Goal: Transaction & Acquisition: Purchase product/service

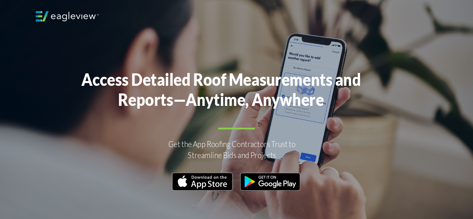
click at [243, 179] on img at bounding box center [270, 182] width 61 height 18
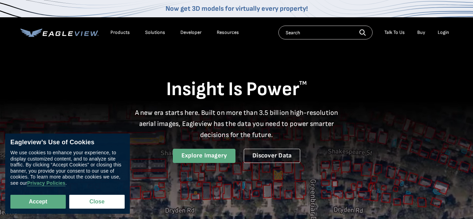
click at [222, 155] on link "Explore Imagery" at bounding box center [204, 156] width 63 height 14
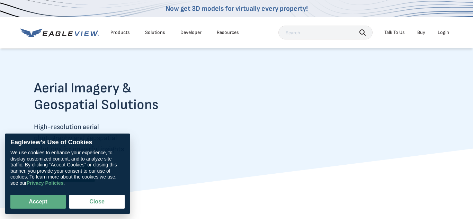
click at [307, 35] on input "text" at bounding box center [325, 33] width 94 height 14
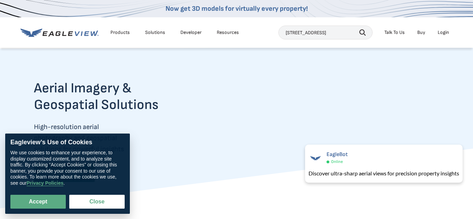
scroll to position [0, 4]
type input "372 meapon way San Geronimo 94963"
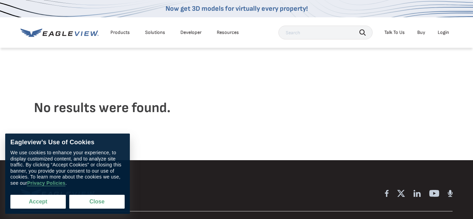
click at [38, 200] on button "Accept" at bounding box center [37, 202] width 55 height 14
checkbox input "true"
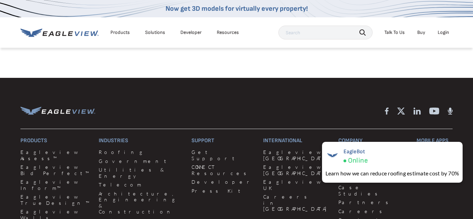
scroll to position [83, 0]
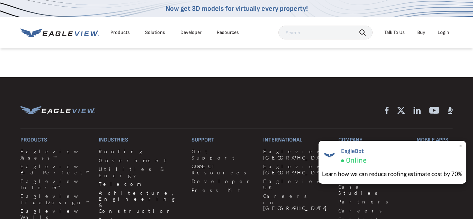
click at [421, 175] on div "Learn how we can reduce roofing estimate cost by 70%" at bounding box center [392, 174] width 140 height 9
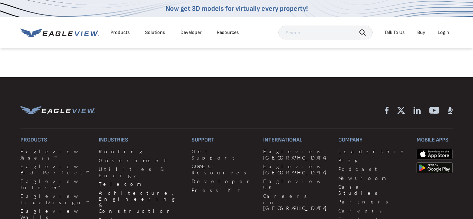
click at [444, 30] on div "Login" at bounding box center [442, 32] width 11 height 6
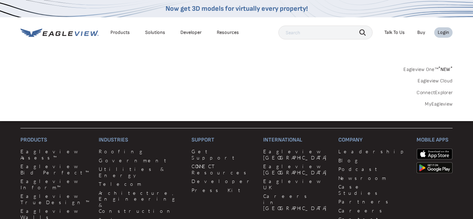
click at [444, 30] on div "Login" at bounding box center [442, 32] width 11 height 6
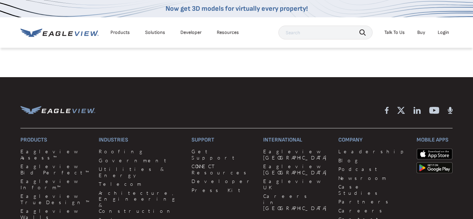
click at [444, 30] on div "Login" at bounding box center [442, 32] width 11 height 6
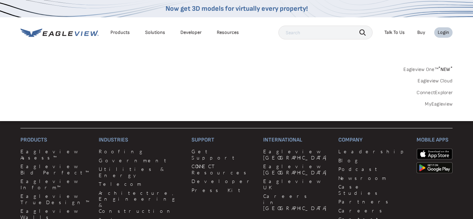
click at [435, 105] on link "MyEagleview" at bounding box center [439, 104] width 28 height 6
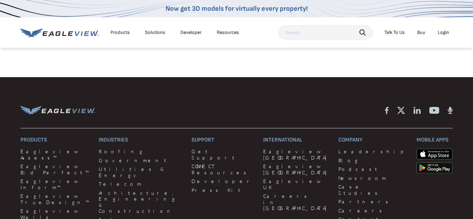
click at [443, 35] on div "Login" at bounding box center [442, 32] width 11 height 6
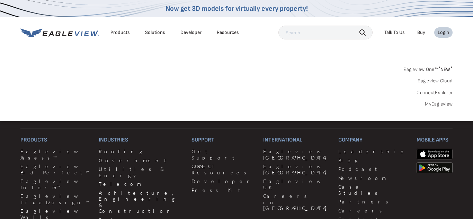
click at [441, 103] on link "MyEagleview" at bounding box center [439, 104] width 28 height 6
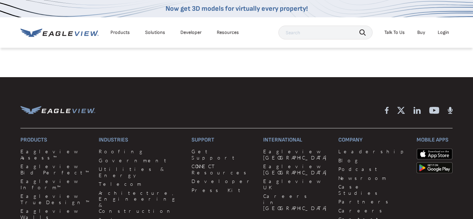
click at [451, 34] on li "Login" at bounding box center [443, 32] width 18 height 10
click at [442, 27] on li "Login" at bounding box center [443, 32] width 18 height 10
click at [442, 32] on div "Login" at bounding box center [442, 32] width 11 height 6
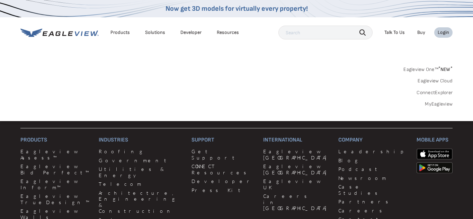
click at [434, 70] on link "Eagleview One™ * NEW *" at bounding box center [427, 68] width 49 height 8
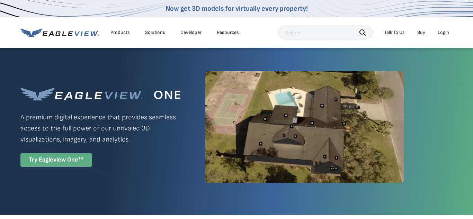
click at [46, 161] on div "Try Eagleview One™" at bounding box center [55, 159] width 71 height 13
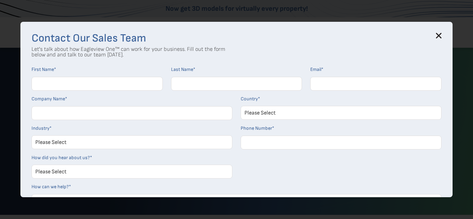
click at [437, 35] on icon at bounding box center [439, 36] width 6 height 6
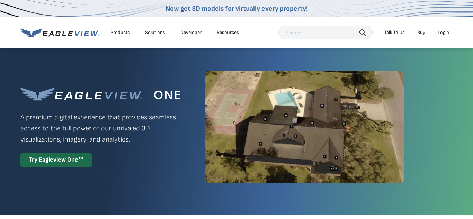
click at [443, 33] on div "Login" at bounding box center [442, 32] width 11 height 6
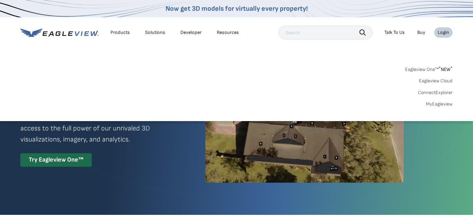
click at [418, 33] on link "Buy" at bounding box center [421, 32] width 8 height 6
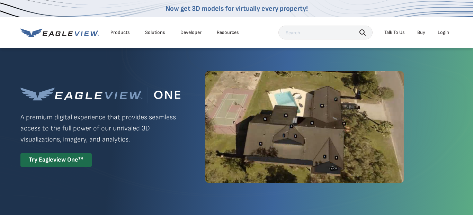
click at [440, 34] on div "Login" at bounding box center [442, 32] width 11 height 6
click at [334, 193] on div "Eagleview One™ A premium digital experience that provides seamless access to th…" at bounding box center [236, 127] width 432 height 160
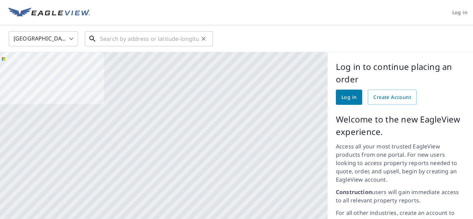
click at [106, 37] on input "text" at bounding box center [149, 38] width 99 height 19
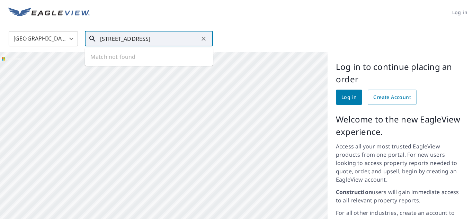
scroll to position [0, 3]
click at [91, 38] on icon at bounding box center [92, 39] width 8 height 8
type input "[STREET_ADDRESS]"
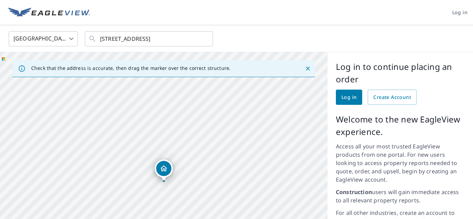
click at [160, 169] on icon "Dropped pin, building 1, Residential property, 372 Meadow Way San Geronimo, CA …" at bounding box center [164, 168] width 8 height 8
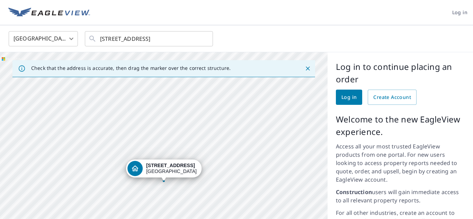
click at [160, 169] on div "[STREET_ADDRESS]" at bounding box center [171, 169] width 51 height 12
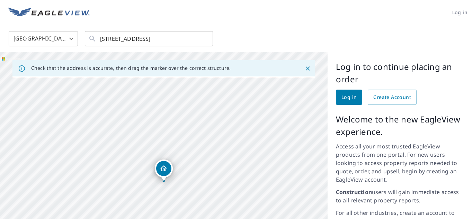
click at [237, 76] on div "Check that the address is accurate, then drag the marker over the correct struc…" at bounding box center [163, 68] width 302 height 17
click at [210, 73] on div "Check that the address is accurate, then drag the marker over the correct struc…" at bounding box center [130, 68] width 199 height 12
click at [161, 169] on icon "Dropped pin, building 1, Residential property, 372 Meadow Way San Geronimo, CA …" at bounding box center [164, 168] width 8 height 8
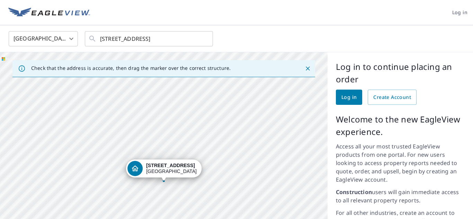
click at [161, 169] on div "372 Meadow Way San Geronimo, CA 94963" at bounding box center [171, 169] width 51 height 12
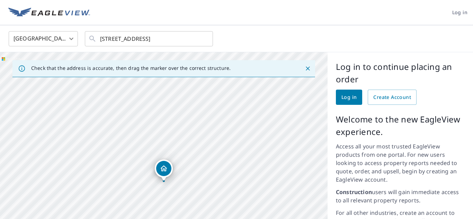
click at [161, 169] on icon "Dropped pin, building 1, Residential property, 372 Meadow Way San Geronimo, CA …" at bounding box center [164, 168] width 8 height 8
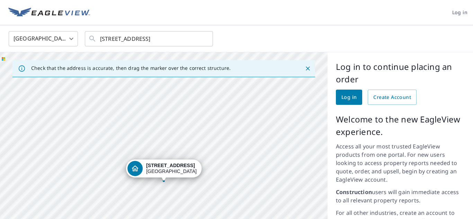
click at [161, 179] on div "Dropped pin, building 1, Residential property, 372 Meadow Way San Geronimo, CA …" at bounding box center [163, 177] width 9 height 7
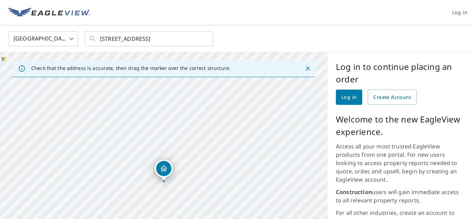
click at [168, 169] on div "Dropped pin, building 1, Residential property, 372 Meadow Way San Geronimo, CA …" at bounding box center [163, 168] width 15 height 15
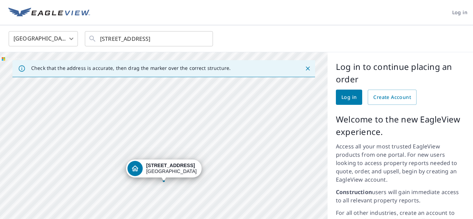
click at [168, 169] on div "372 Meadow Way San Geronimo, CA 94963" at bounding box center [171, 169] width 51 height 12
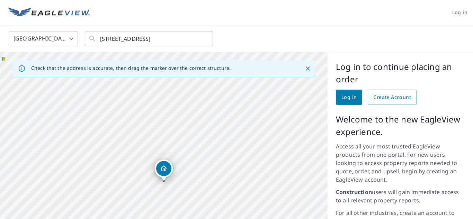
click at [168, 169] on div "Dropped pin, building 1, Residential property, 372 Meadow Way San Geronimo, CA …" at bounding box center [163, 168] width 15 height 15
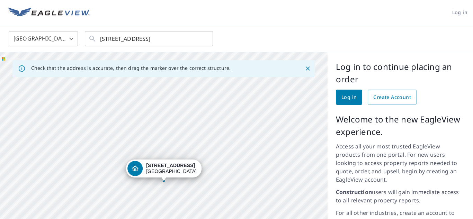
click at [168, 169] on div "372 Meadow Way San Geronimo, CA 94963" at bounding box center [171, 169] width 51 height 12
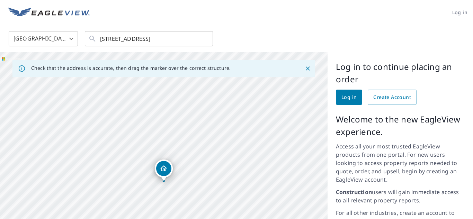
click at [309, 67] on icon "Close" at bounding box center [308, 68] width 4 height 4
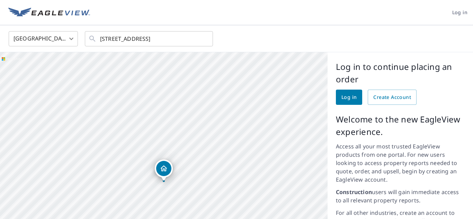
click at [167, 166] on icon "Dropped pin, building 1, Residential property, 372 Meadow Way San Geronimo, CA …" at bounding box center [164, 168] width 8 height 8
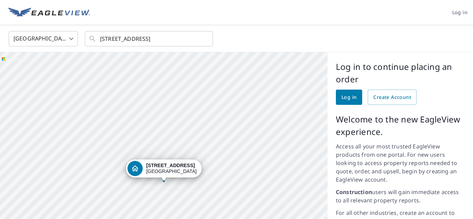
click at [216, 162] on div "372 Meadow Way San Geronimo, CA 94963" at bounding box center [163, 186] width 327 height 268
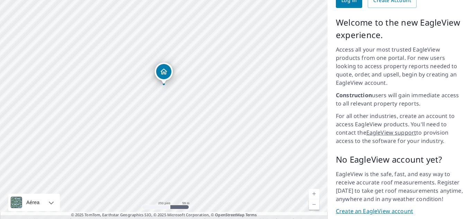
scroll to position [111, 0]
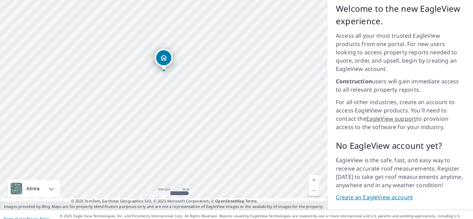
click at [313, 175] on link "Nivel actual 17, ampliar" at bounding box center [314, 180] width 10 height 10
click at [313, 175] on link "Nivel actual 18, ampliar" at bounding box center [314, 180] width 10 height 10
click at [313, 175] on link "Nivel actual 19, ampliar" at bounding box center [314, 180] width 10 height 10
click at [313, 175] on link "Nivel actual 20, ampliar Deshabilitada" at bounding box center [314, 180] width 10 height 10
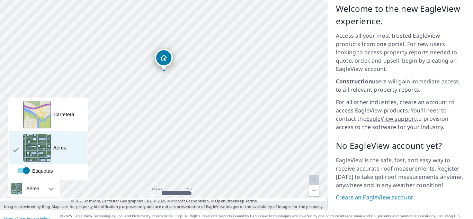
click at [42, 138] on div "Vista aérea y más..." at bounding box center [37, 148] width 28 height 28
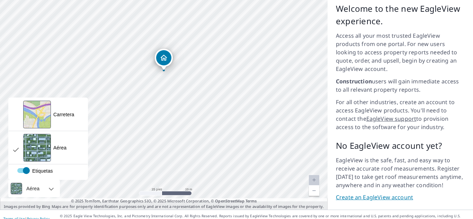
click at [49, 180] on div "Aérea" at bounding box center [34, 188] width 52 height 17
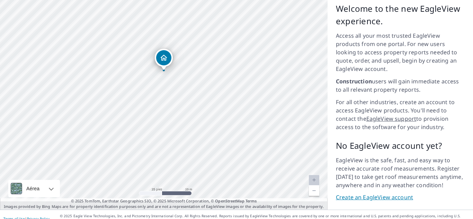
click at [46, 181] on div at bounding box center [44, 188] width 4 height 17
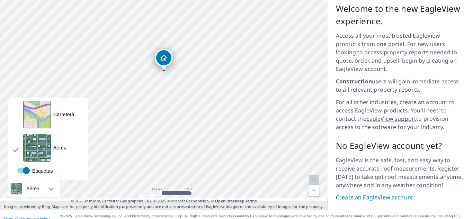
click at [46, 181] on div at bounding box center [44, 188] width 4 height 17
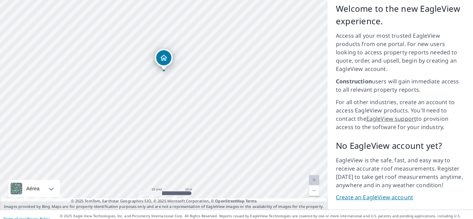
click at [169, 74] on div "372 Meadow Way San Geronimo, CA 94963" at bounding box center [163, 76] width 327 height 268
click at [373, 193] on link "Create an EagleView account" at bounding box center [400, 197] width 129 height 8
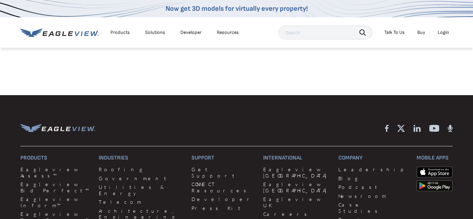
scroll to position [65, 0]
click at [446, 31] on div "Login" at bounding box center [442, 32] width 11 height 6
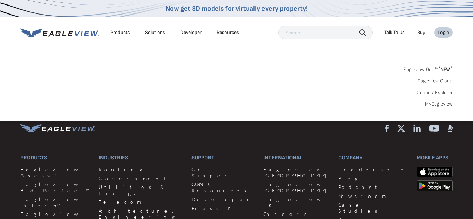
click at [441, 67] on span "* NEW *" at bounding box center [445, 69] width 14 height 6
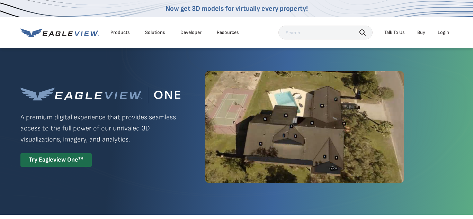
click at [421, 33] on link "Buy" at bounding box center [421, 32] width 8 height 6
click at [378, 119] on img at bounding box center [304, 126] width 198 height 111
click at [56, 156] on div "Try Eagleview One™" at bounding box center [55, 159] width 71 height 13
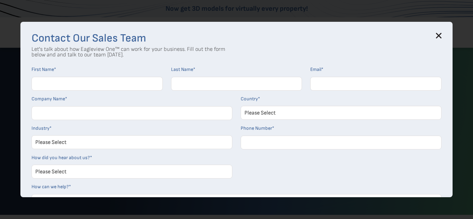
click at [438, 34] on icon at bounding box center [439, 36] width 6 height 6
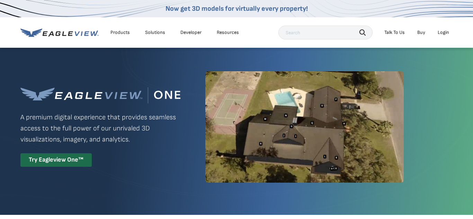
click at [439, 33] on div "Login" at bounding box center [442, 32] width 11 height 6
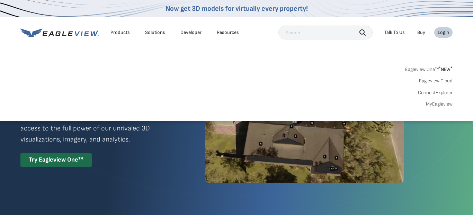
click at [442, 101] on link "MyEagleview" at bounding box center [439, 104] width 27 height 6
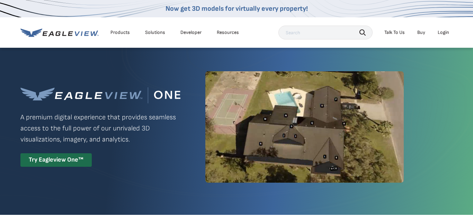
click at [442, 32] on div "Login" at bounding box center [442, 32] width 11 height 6
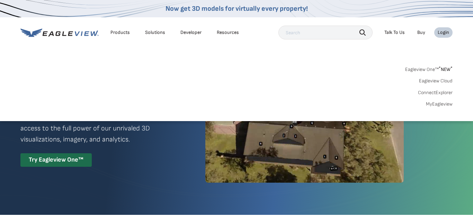
click at [443, 105] on link "MyEagleview" at bounding box center [439, 104] width 27 height 6
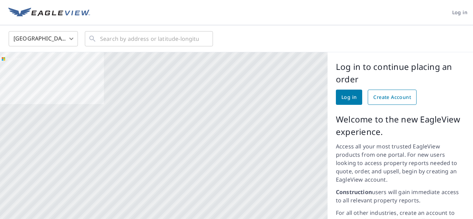
click at [385, 95] on span "Create Account" at bounding box center [392, 97] width 38 height 9
